Goal: Task Accomplishment & Management: Manage account settings

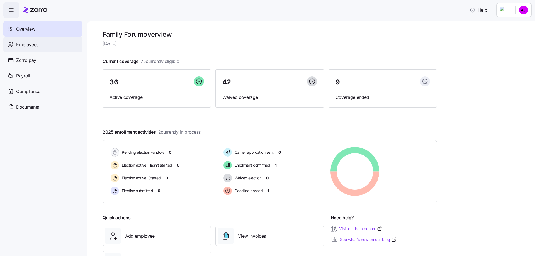
click at [25, 46] on span "Employees" at bounding box center [27, 44] width 22 height 7
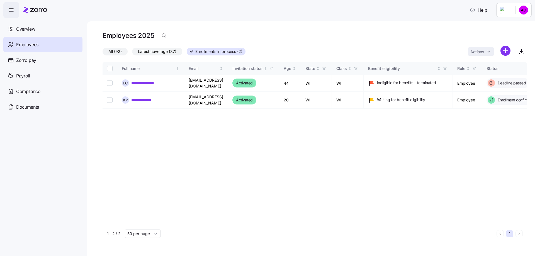
click at [114, 51] on span "All (92)" at bounding box center [114, 51] width 13 height 7
click at [103, 53] on input "All (92)" at bounding box center [103, 53] width 0 height 0
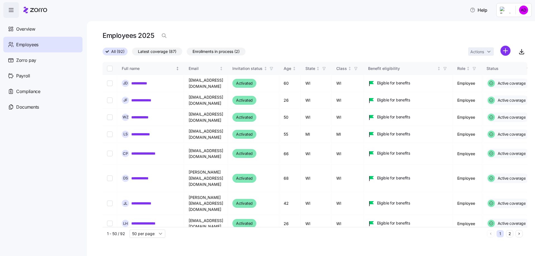
click at [131, 69] on div "Full name" at bounding box center [148, 68] width 53 height 6
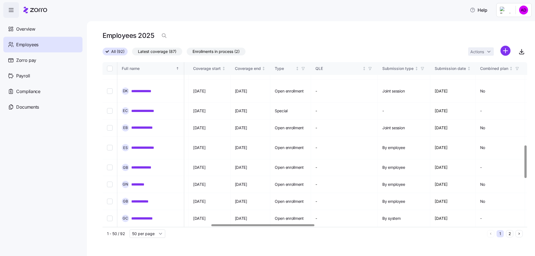
scroll to position [418, 447]
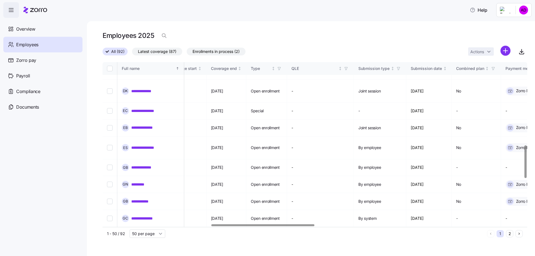
click at [271, 224] on div at bounding box center [263, 225] width 103 height 2
click at [28, 58] on span "Zorro pay" at bounding box center [26, 60] width 20 height 7
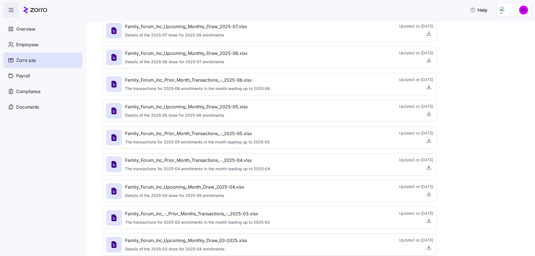
scroll to position [307, 0]
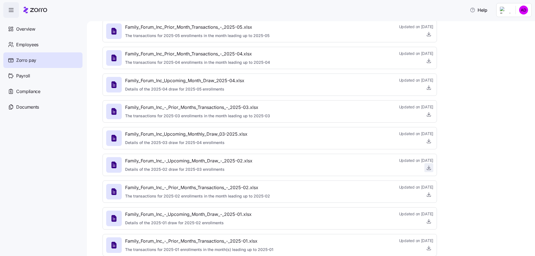
click at [429, 169] on icon "button" at bounding box center [429, 168] width 6 height 6
click at [431, 196] on icon "button" at bounding box center [429, 195] width 6 height 6
